Goal: Find contact information: Find contact information

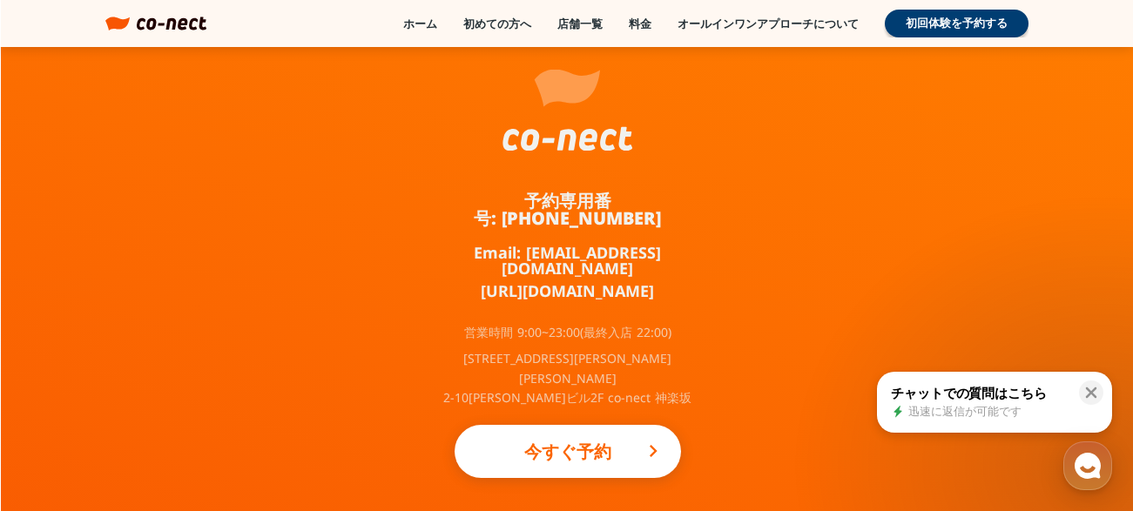
scroll to position [11713, 0]
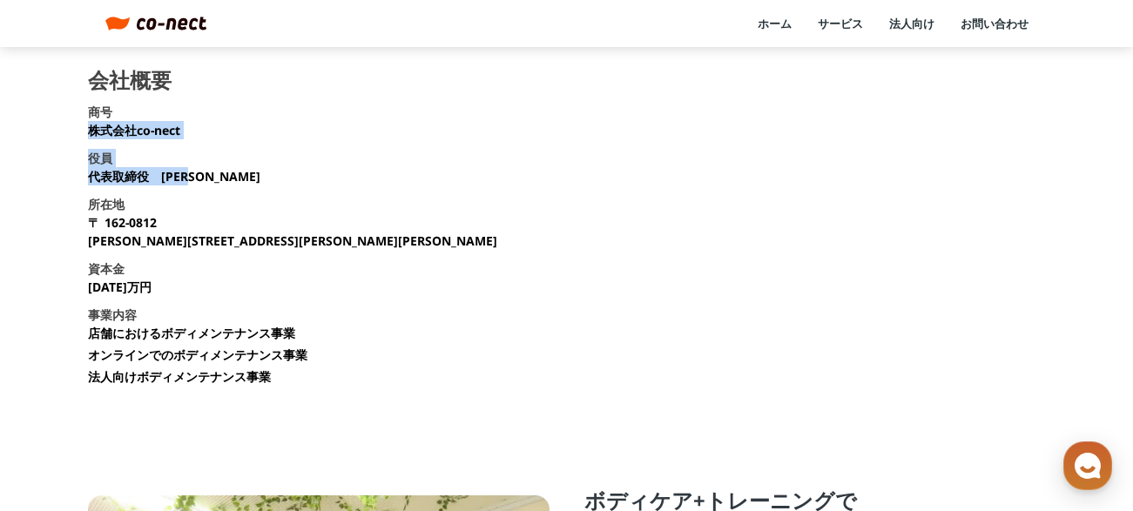
drag, startPoint x: 88, startPoint y: 130, endPoint x: 200, endPoint y: 134, distance: 112.4
click at [200, 134] on section "会社概要 商号 株式会社co-nect 役員 代表取締役　[PERSON_NAME] 所在地 [STREET_ADDRESS][PERSON_NAME][PE…" at bounding box center [567, 234] width 958 height 329
click at [153, 128] on p "株式会社co-nect" at bounding box center [134, 130] width 92 height 18
click at [105, 133] on p "株式会社co-nect" at bounding box center [134, 130] width 92 height 18
drag, startPoint x: 90, startPoint y: 132, endPoint x: 177, endPoint y: 131, distance: 87.1
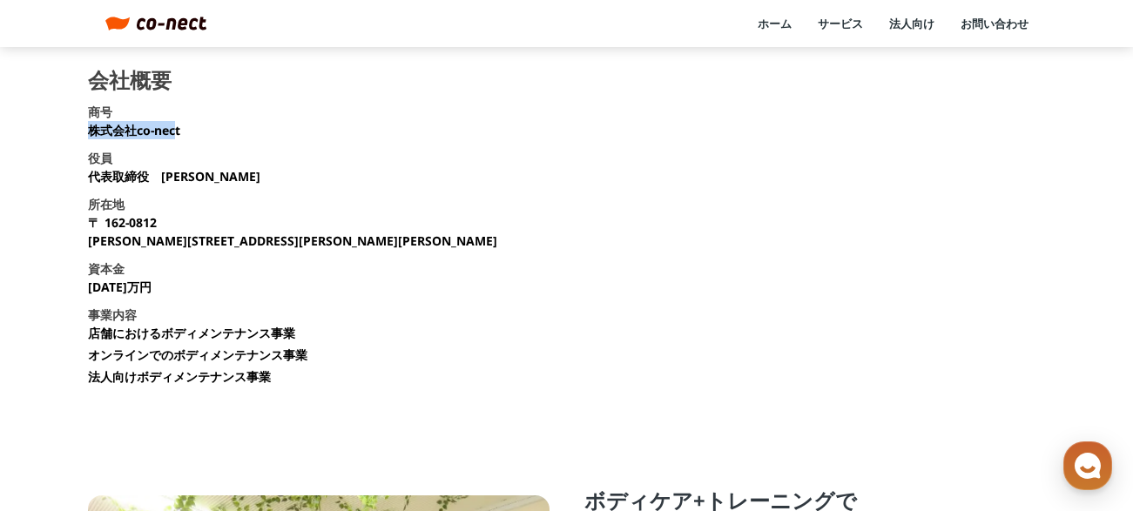
click at [177, 131] on p "株式会社co-nect" at bounding box center [134, 130] width 92 height 18
drag, startPoint x: 180, startPoint y: 131, endPoint x: 91, endPoint y: 135, distance: 88.9
click at [91, 135] on p "株式会社co-nect" at bounding box center [134, 130] width 92 height 18
copy p "株式会社co-nect"
